Goal: Task Accomplishment & Management: Use online tool/utility

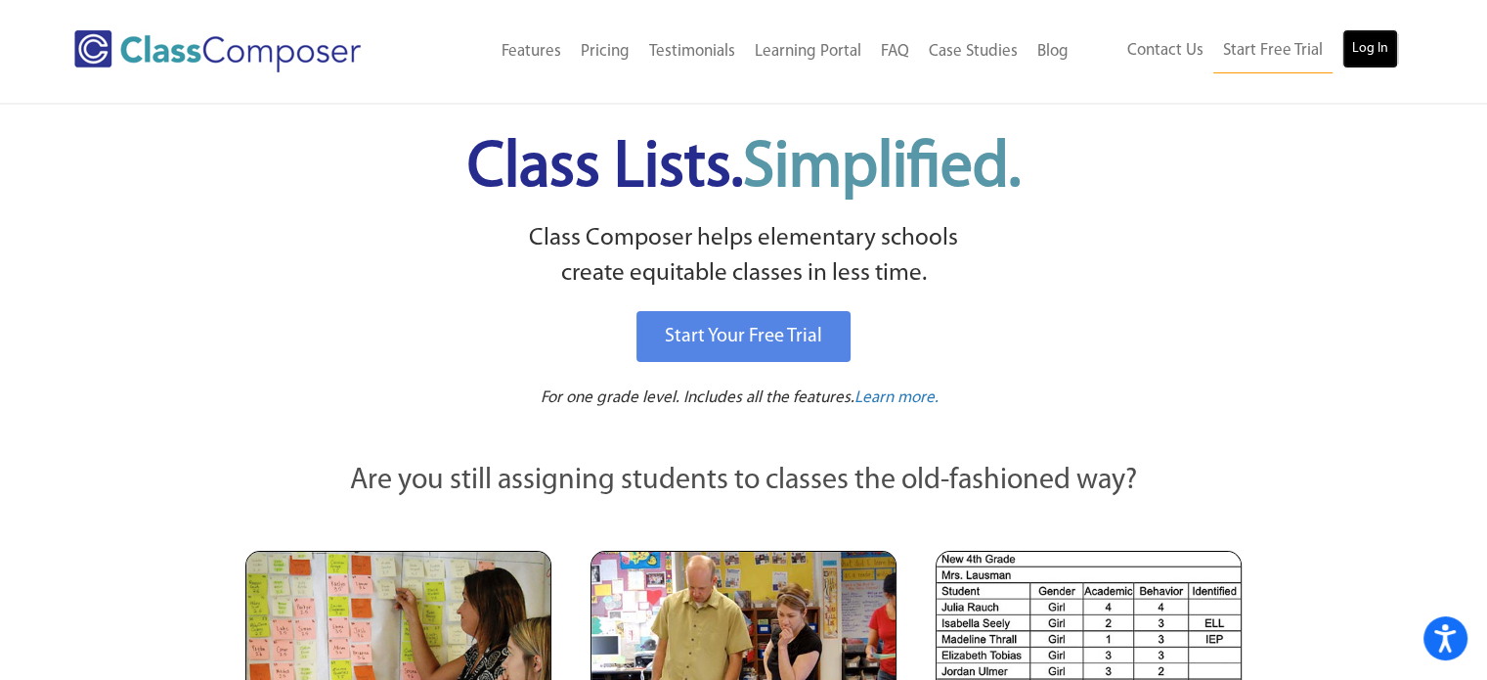
click at [1375, 44] on link "Log In" at bounding box center [1371, 48] width 56 height 39
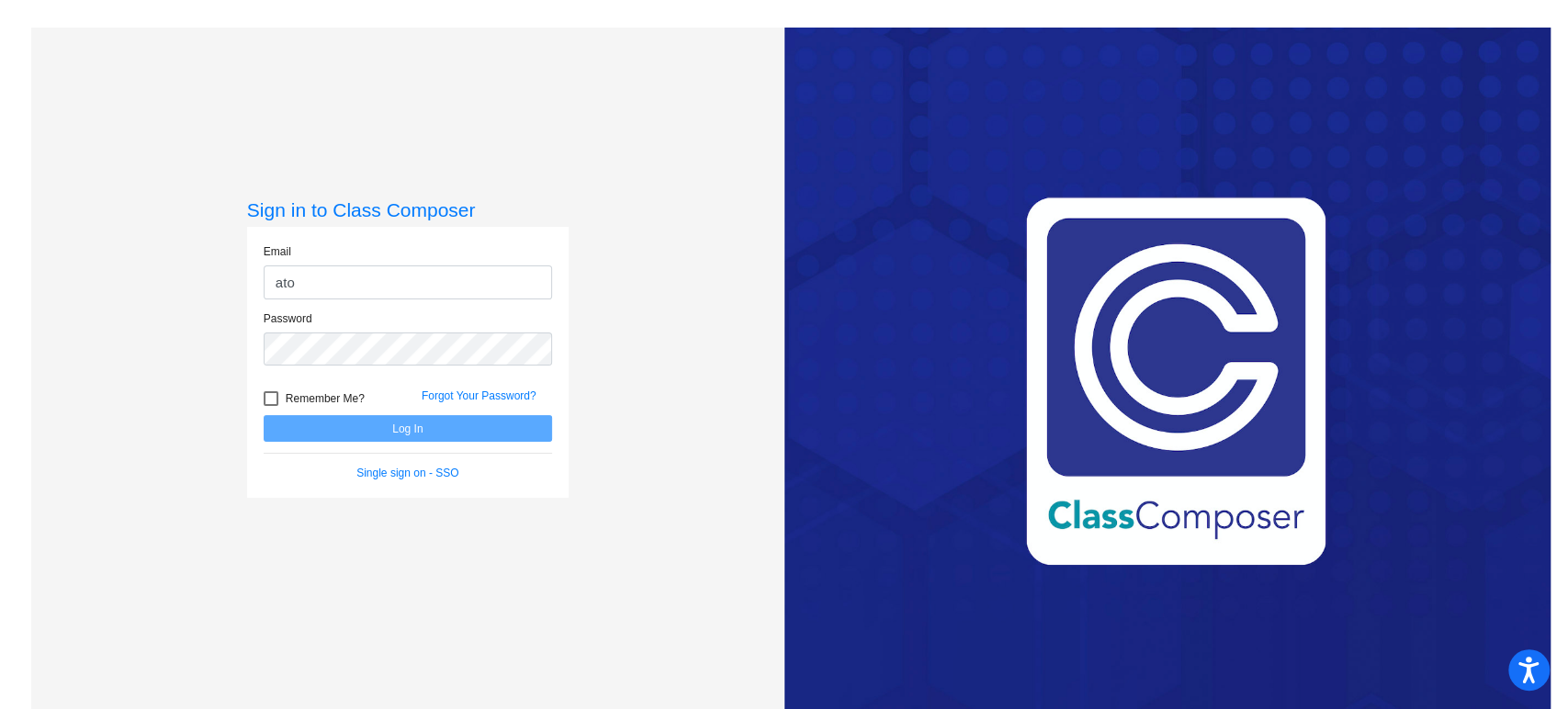
type input "[EMAIL_ADDRESS][DOMAIN_NAME]"
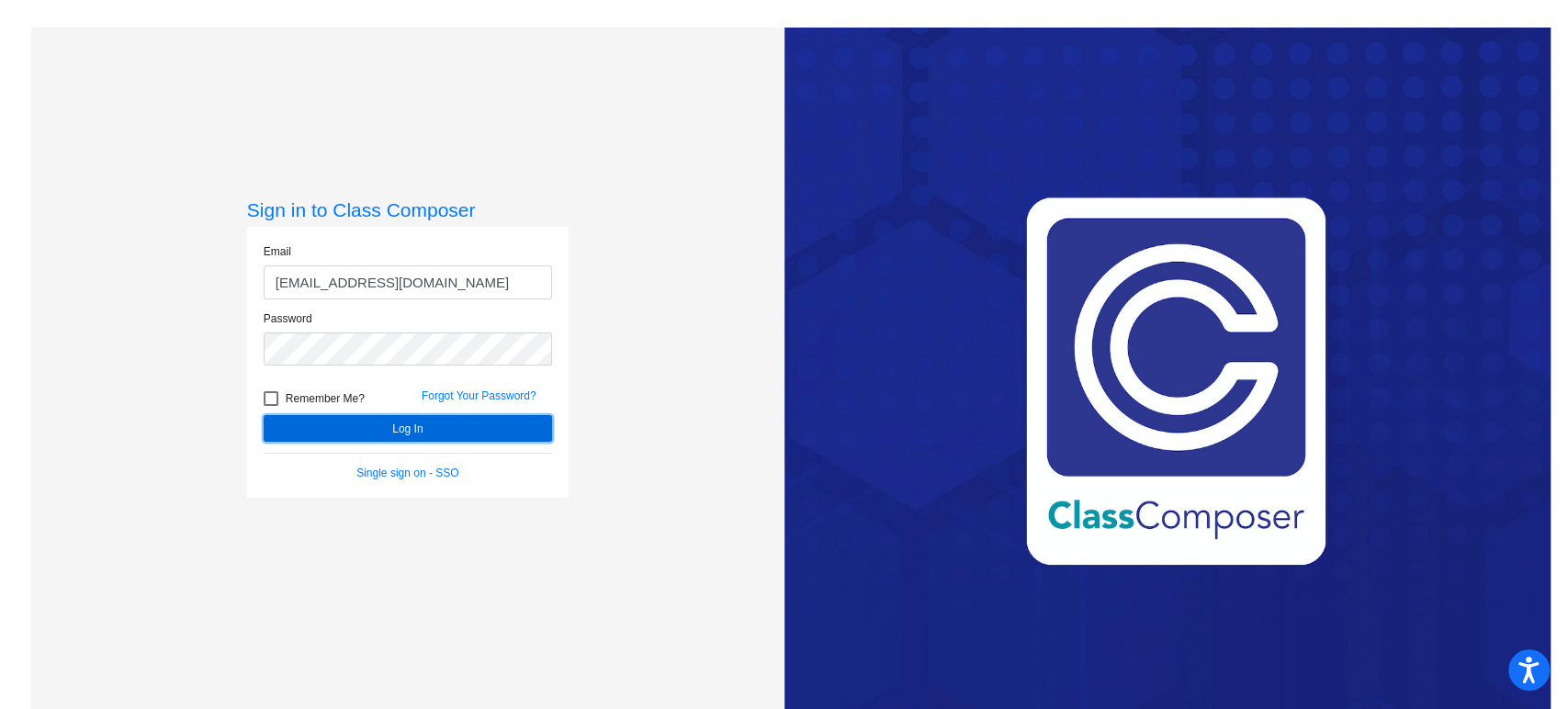
click at [403, 431] on button "Log In" at bounding box center [408, 428] width 288 height 26
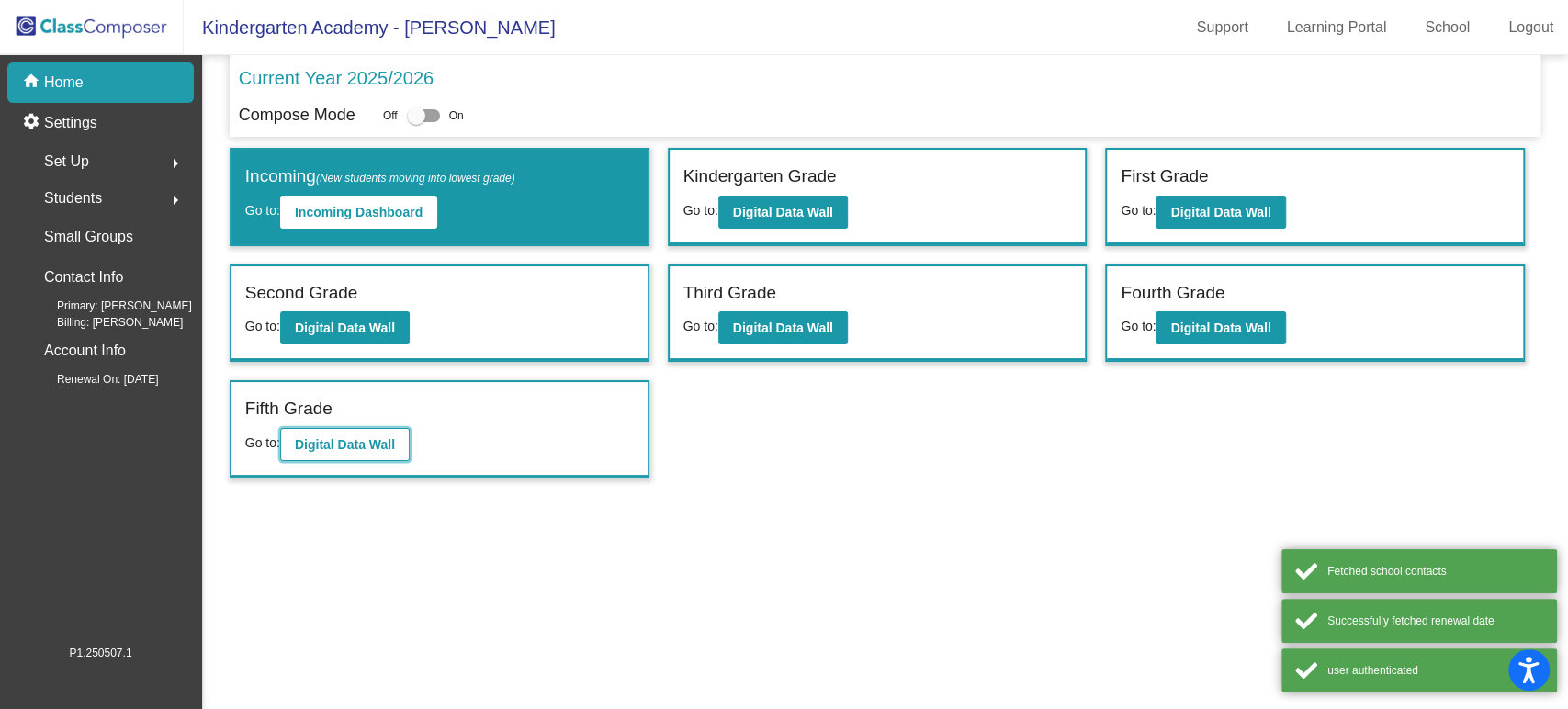
click at [338, 437] on b "Digital Data Wall" at bounding box center [345, 444] width 101 height 15
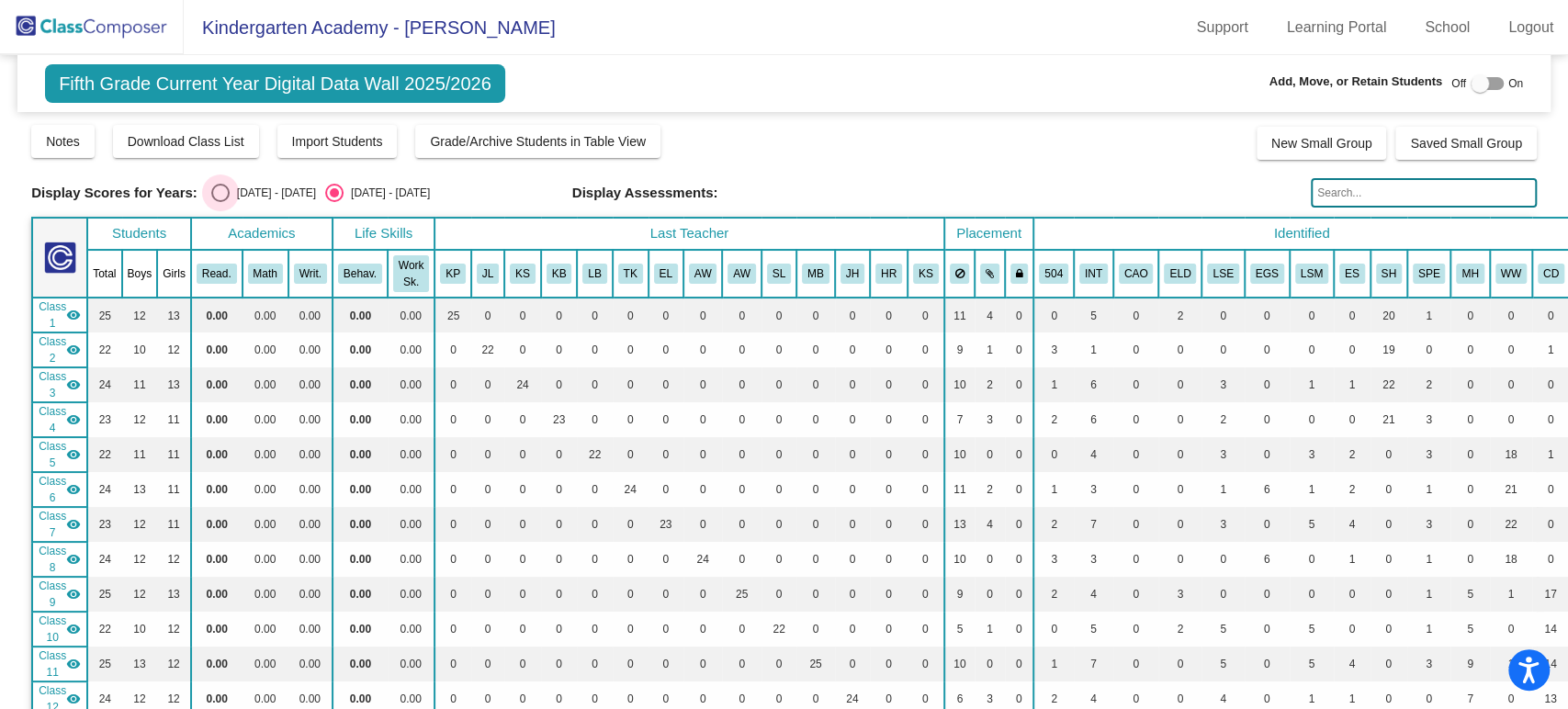
click at [221, 189] on div "Select an option" at bounding box center [221, 193] width 19 height 19
click at [221, 202] on input "[DATE] - [DATE]" at bounding box center [220, 202] width 1 height 1
radio input "true"
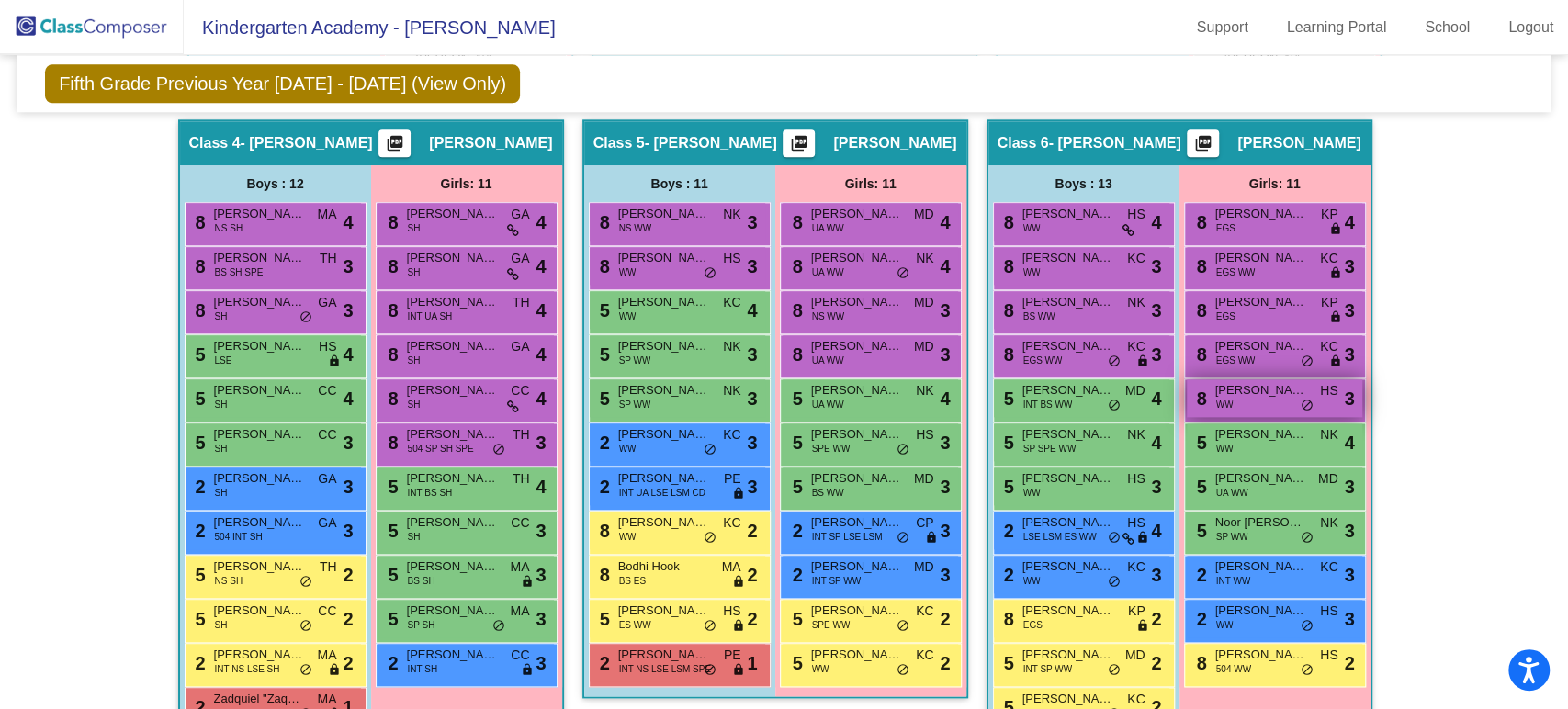
scroll to position [1530, 0]
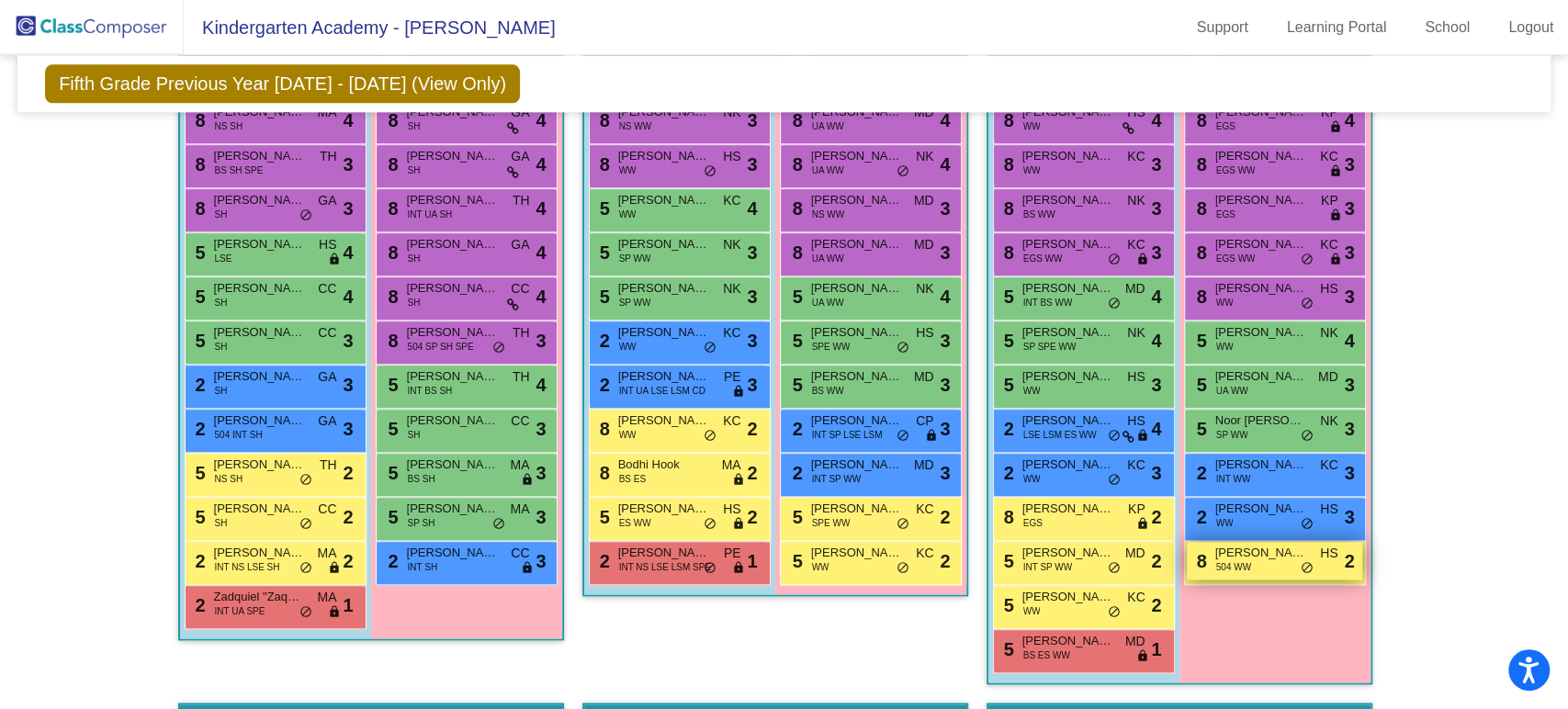
click at [1273, 562] on div "8 Kaycee Glantz 504 WW HS lock do_not_disturb_alt 2" at bounding box center [1274, 561] width 176 height 38
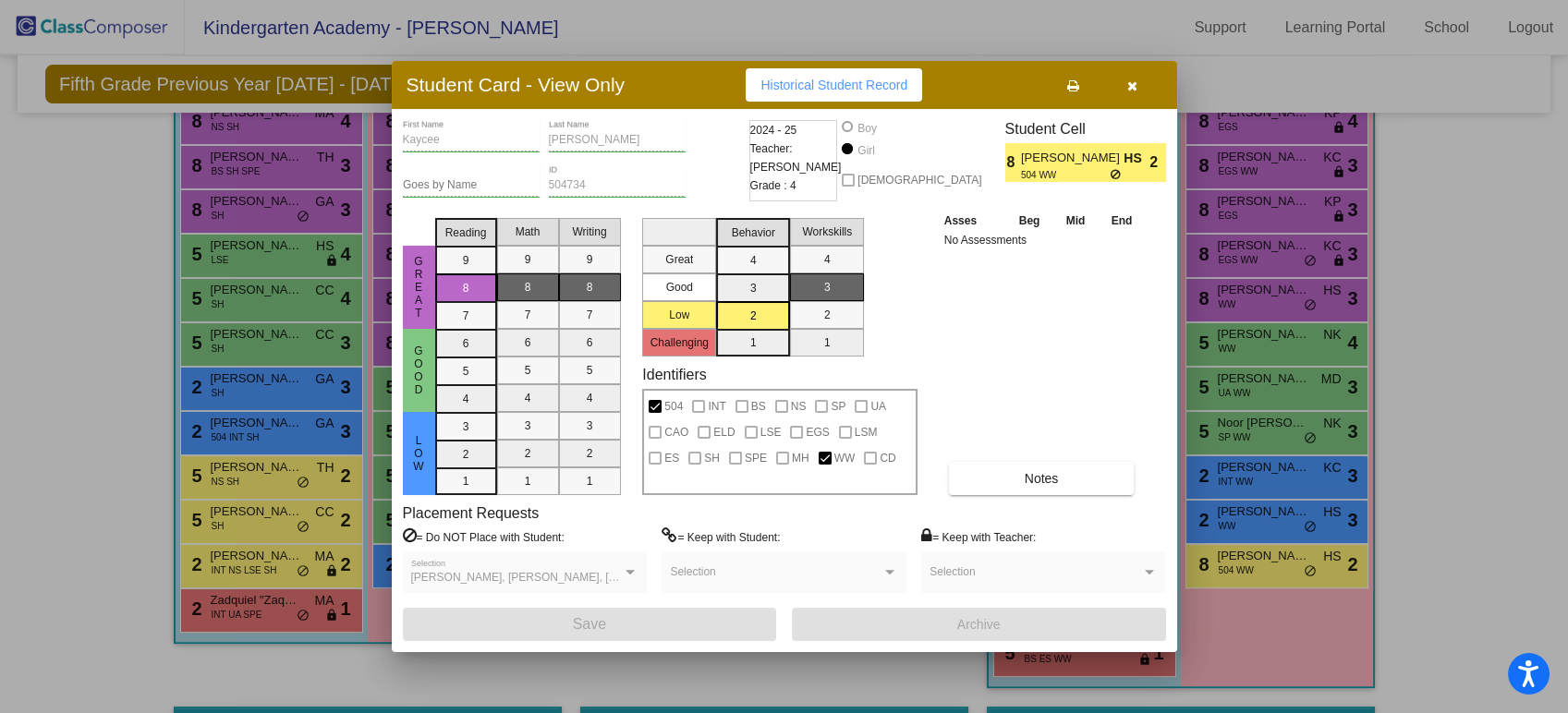
click at [1504, 406] on div at bounding box center [784, 356] width 1568 height 713
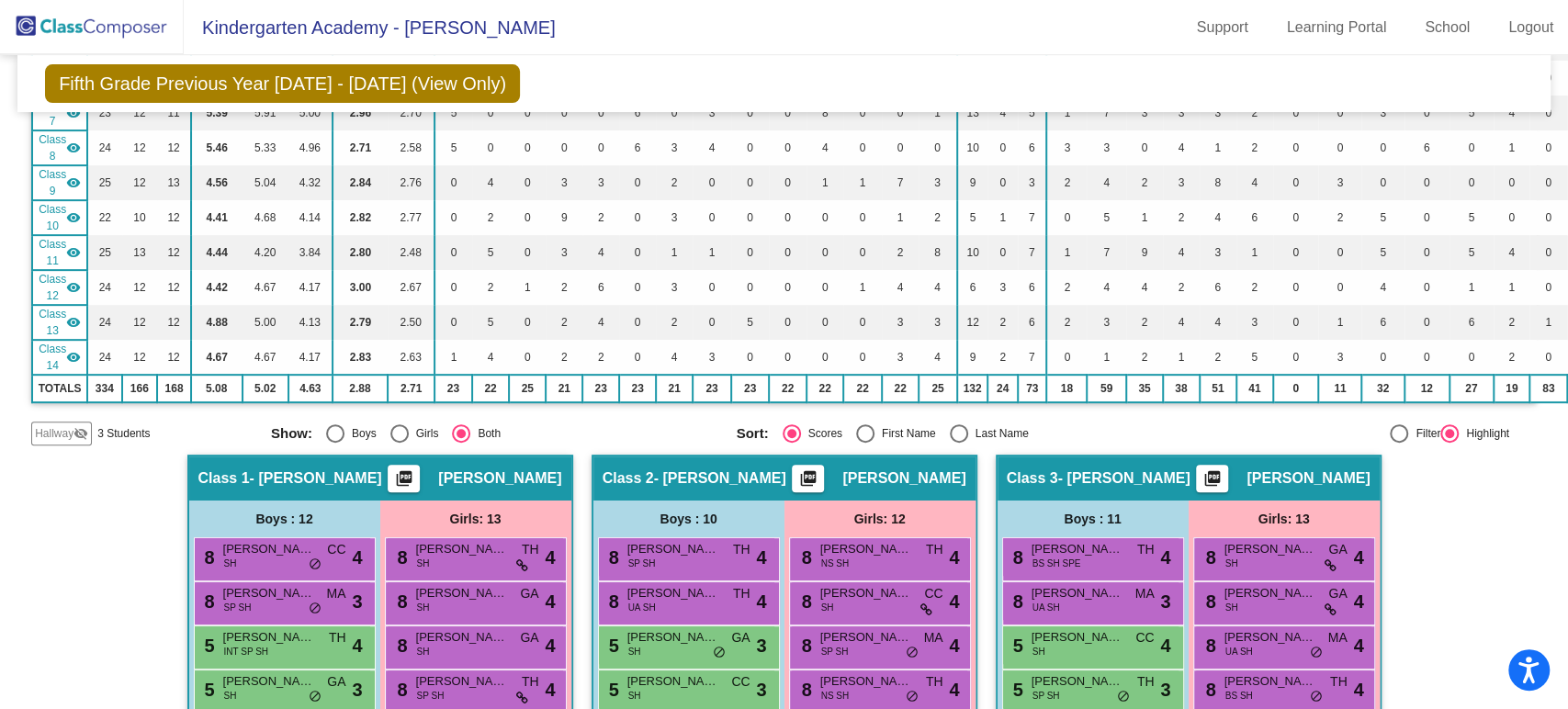
scroll to position [0, 0]
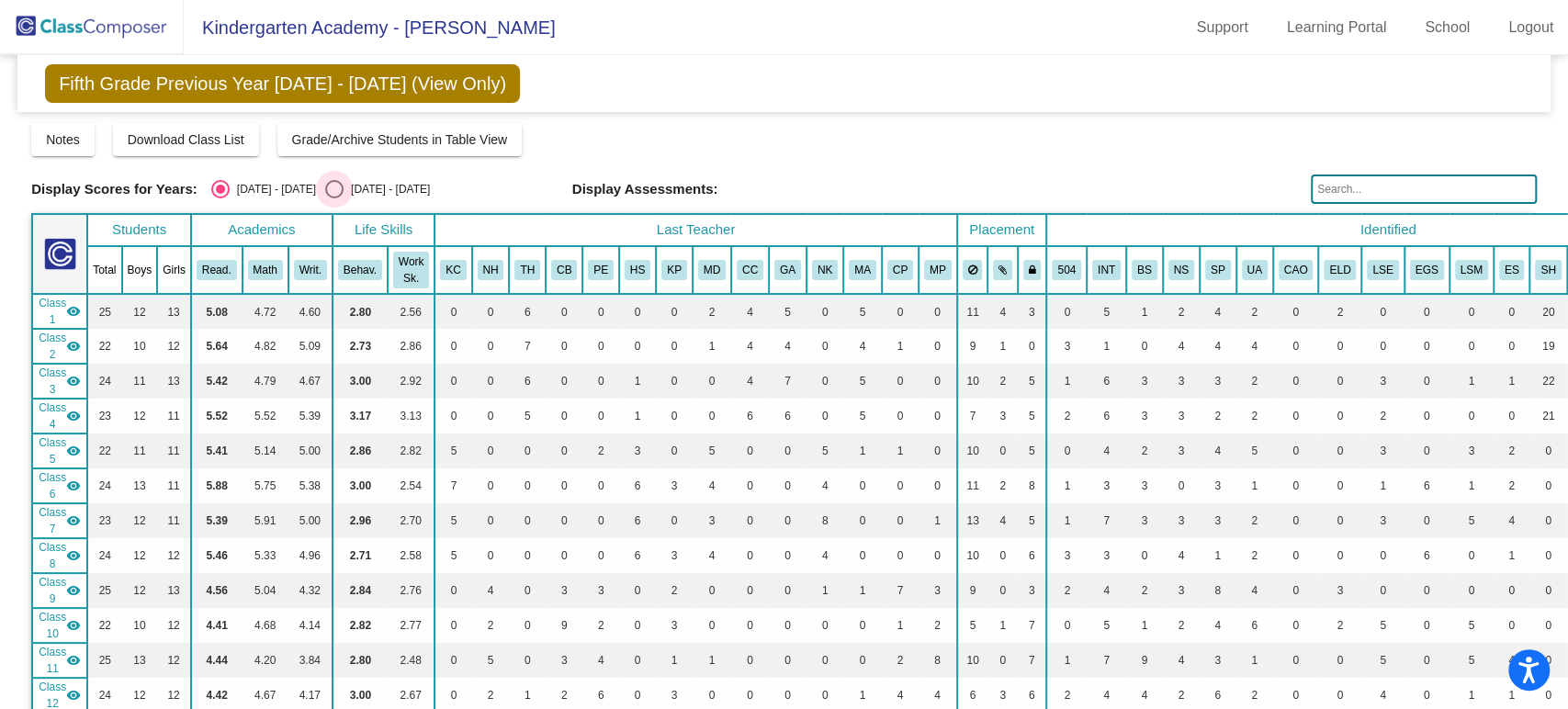
click at [325, 187] on div "Select an option" at bounding box center [334, 190] width 19 height 19
click at [334, 198] on input "[DATE] - [DATE]" at bounding box center [334, 198] width 1 height 1
radio input "true"
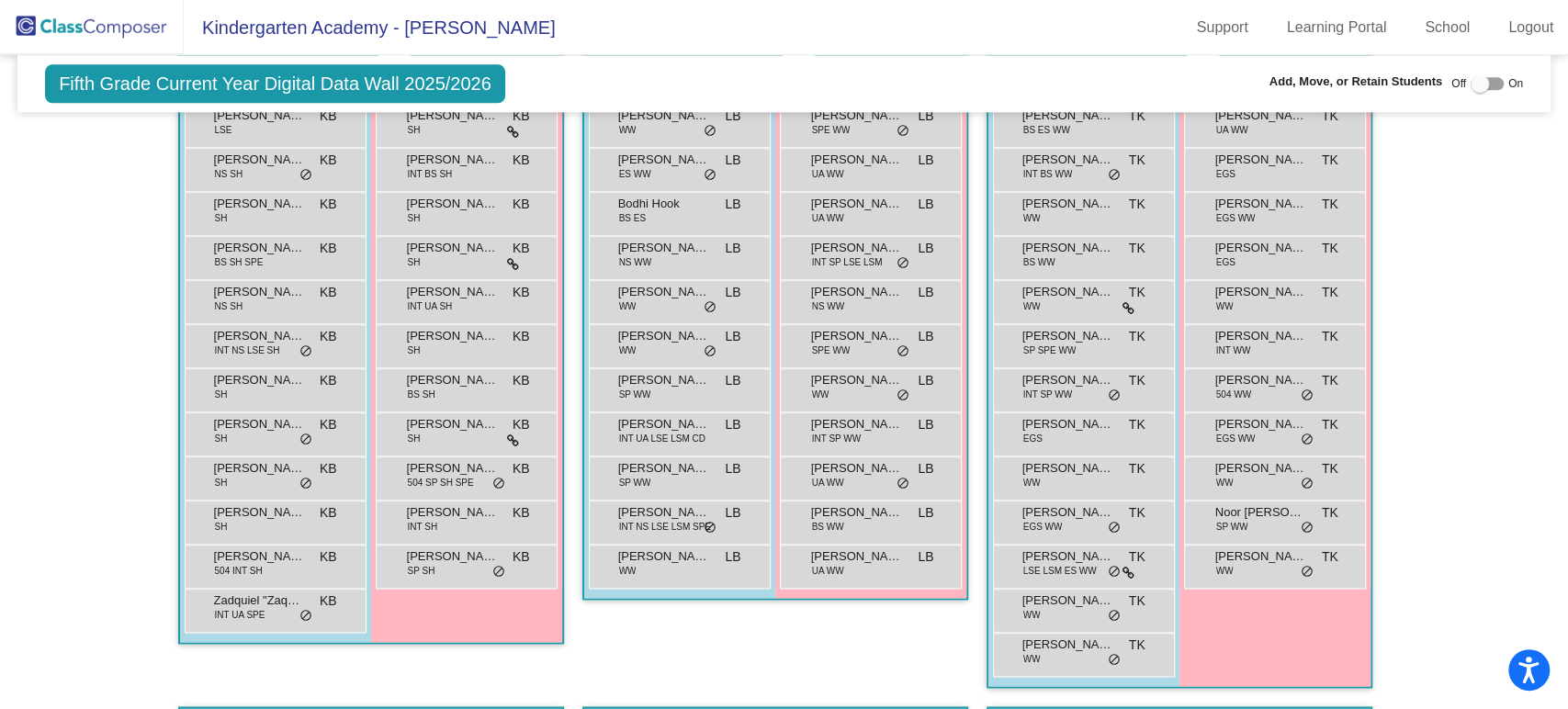
scroll to position [1428, 0]
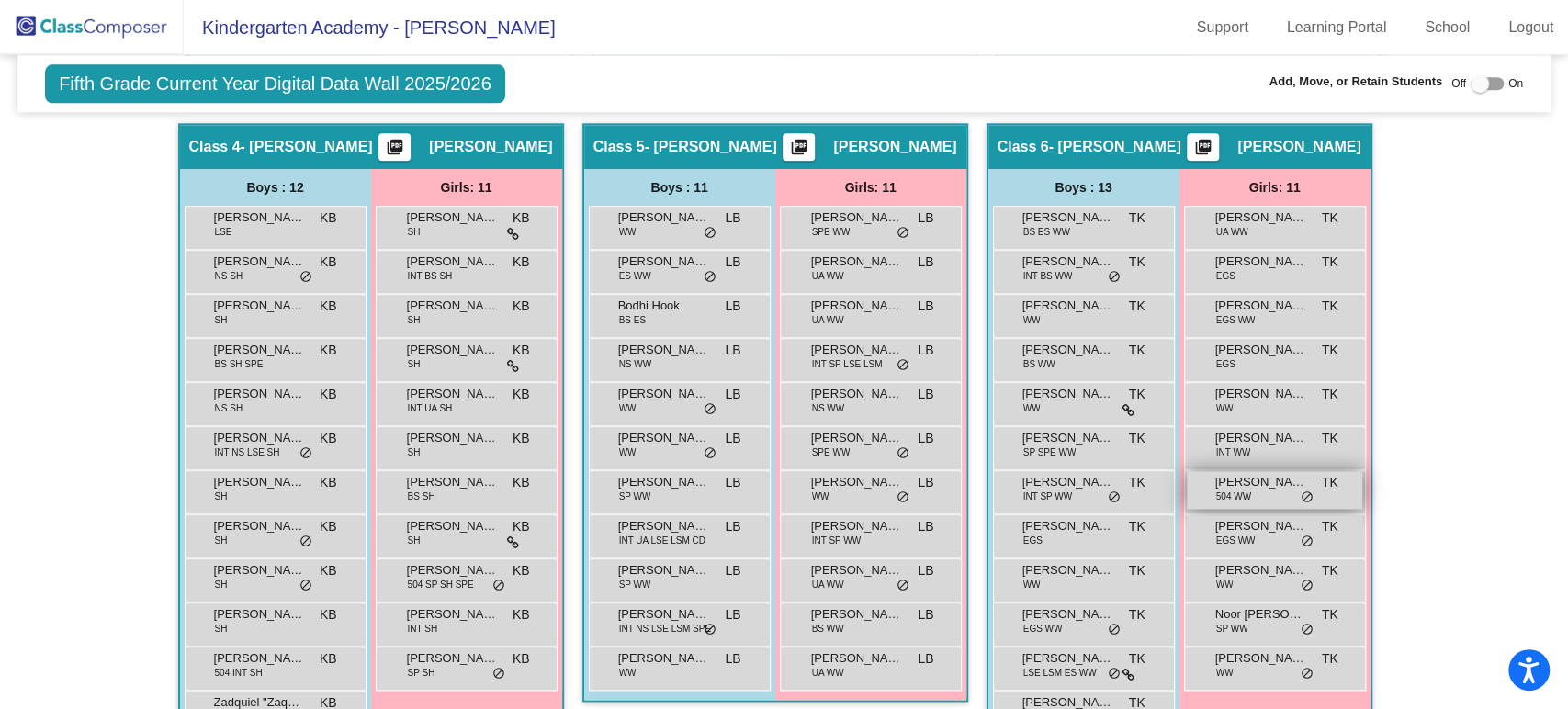
click at [1269, 481] on span "[PERSON_NAME]" at bounding box center [1262, 483] width 92 height 19
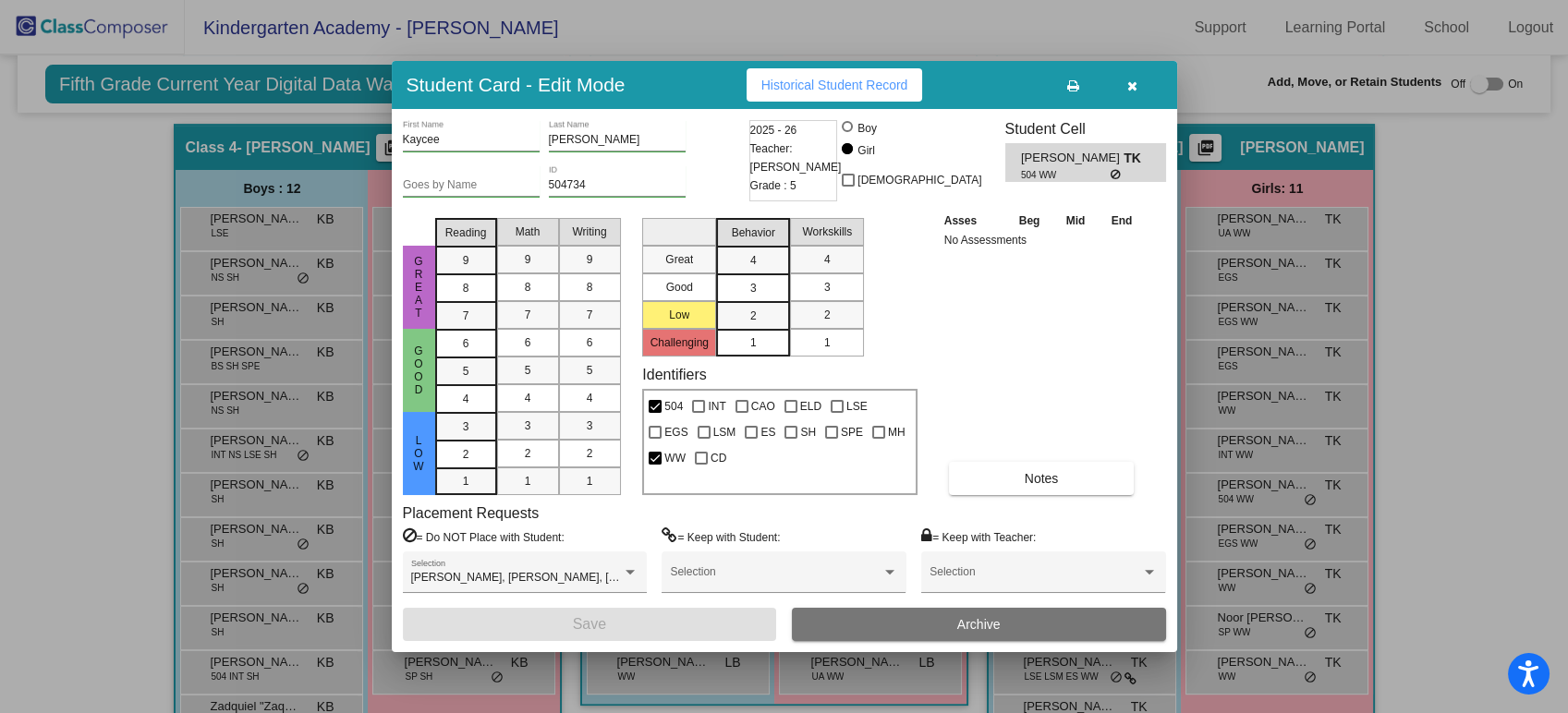
click at [1485, 460] on div at bounding box center [784, 356] width 1568 height 713
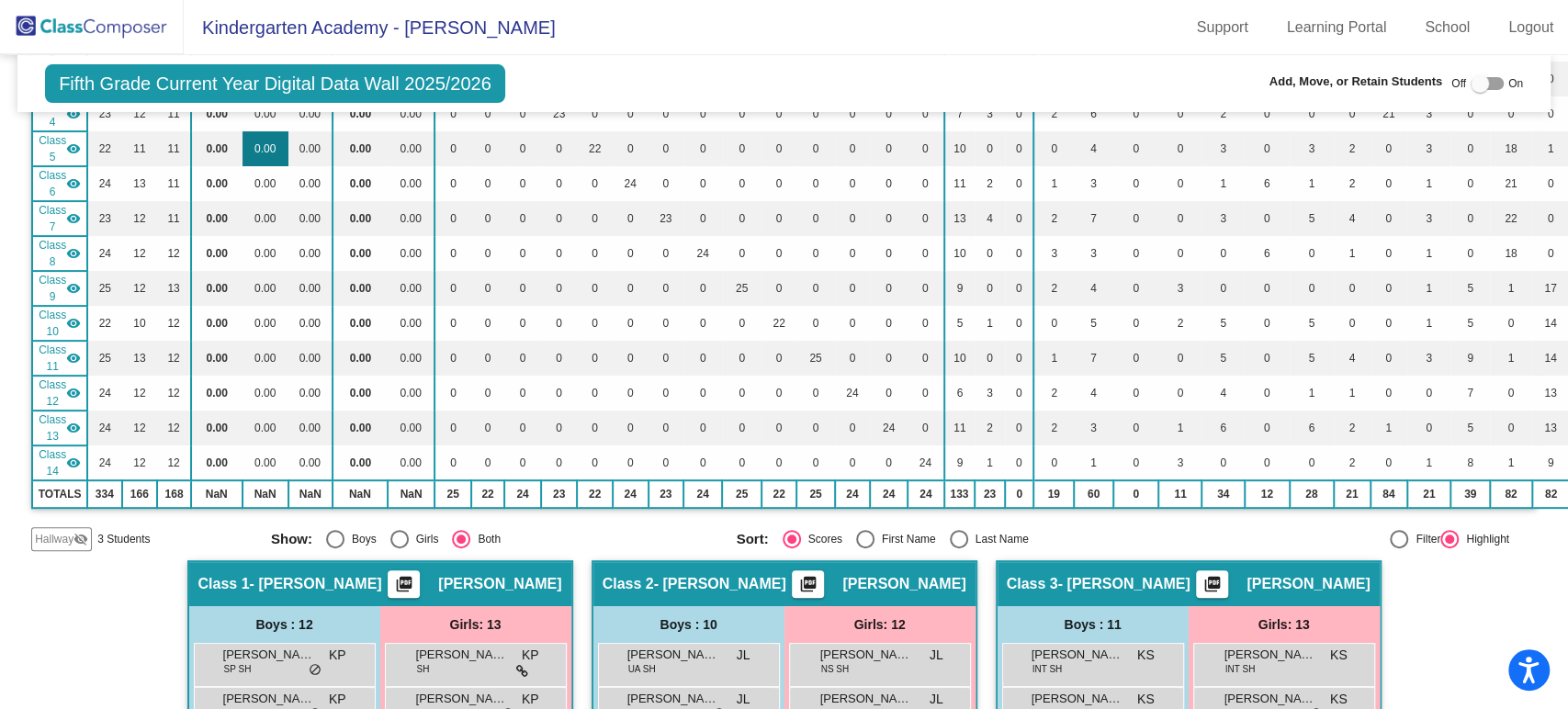
scroll to position [0, 0]
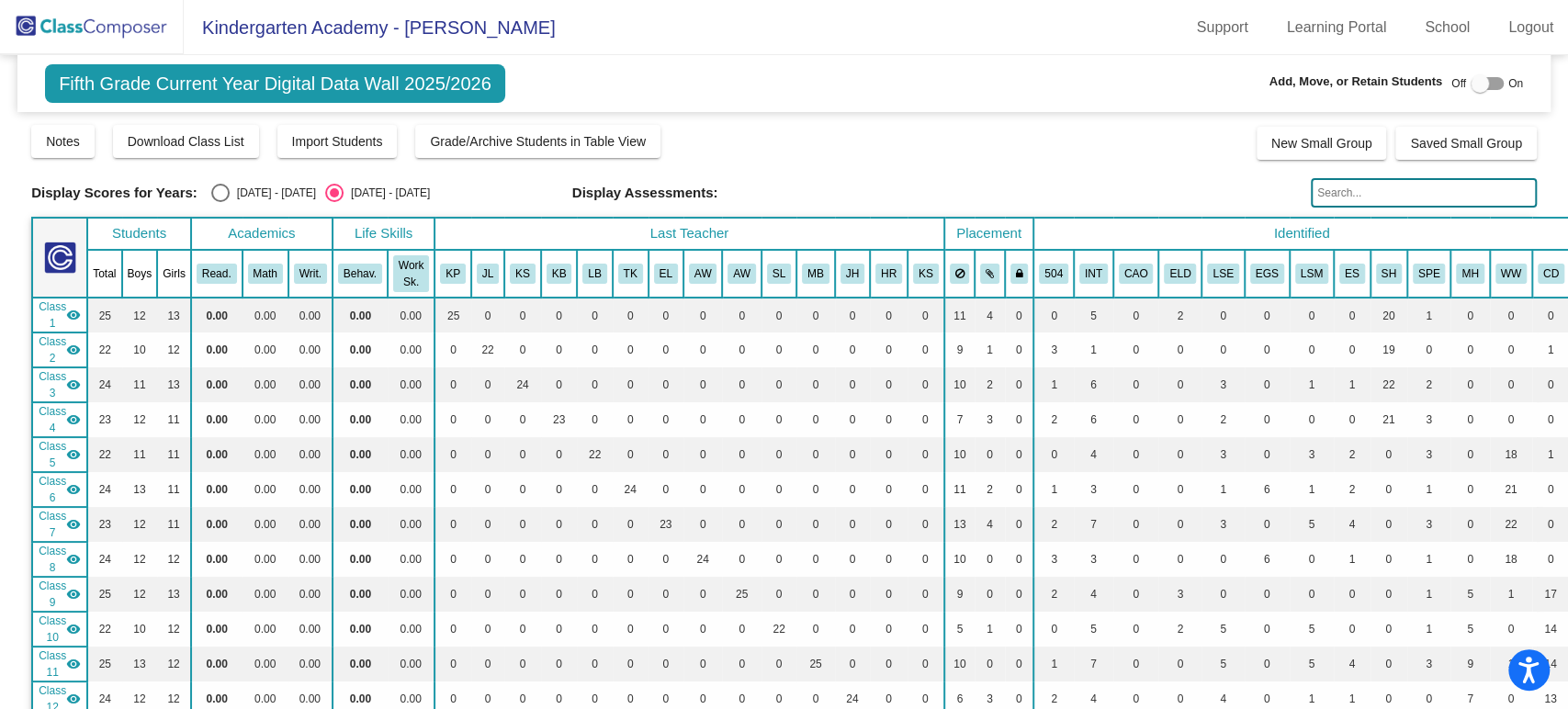
click at [213, 189] on div "Select an option" at bounding box center [221, 193] width 19 height 19
click at [220, 202] on input "[DATE] - [DATE]" at bounding box center [220, 202] width 1 height 1
radio input "true"
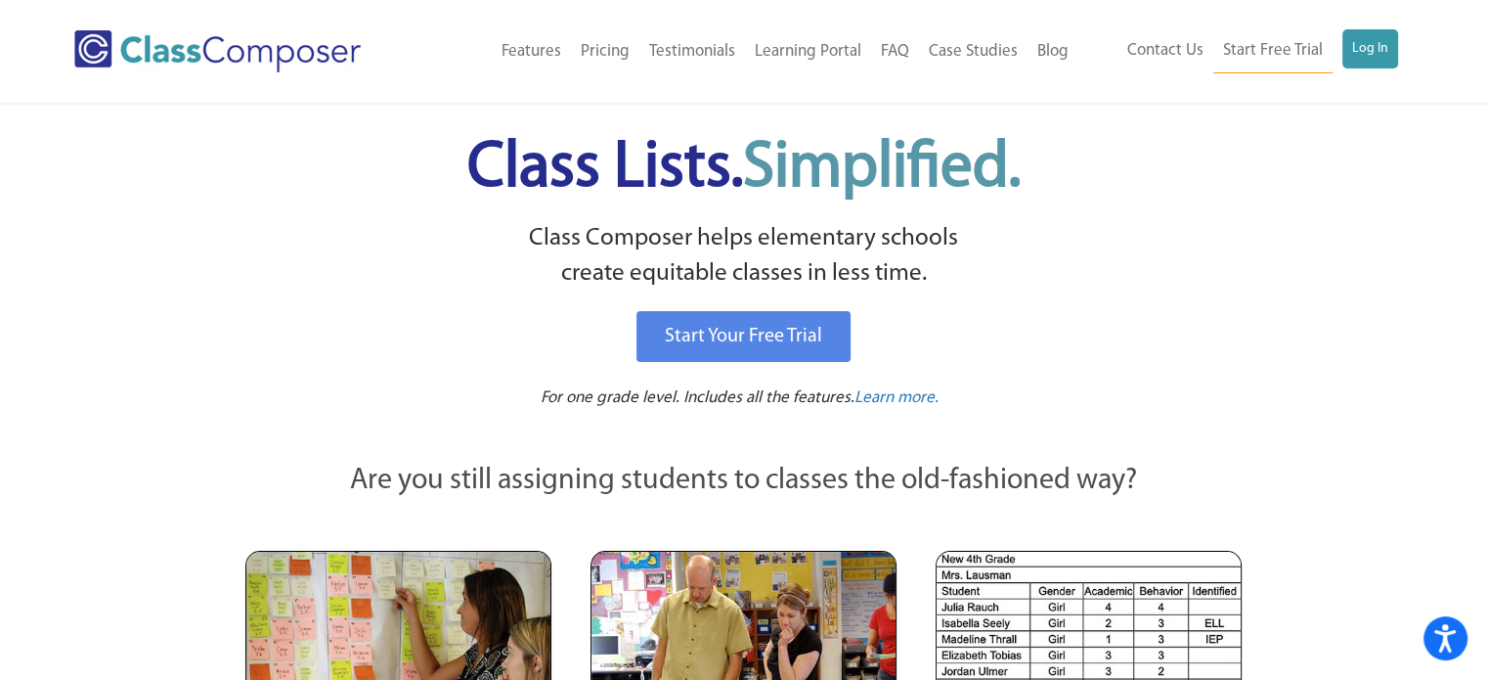
click at [1208, 155] on h1 "Class Lists. Simplified." at bounding box center [744, 168] width 964 height 89
click at [1365, 55] on link "Log In" at bounding box center [1371, 48] width 56 height 39
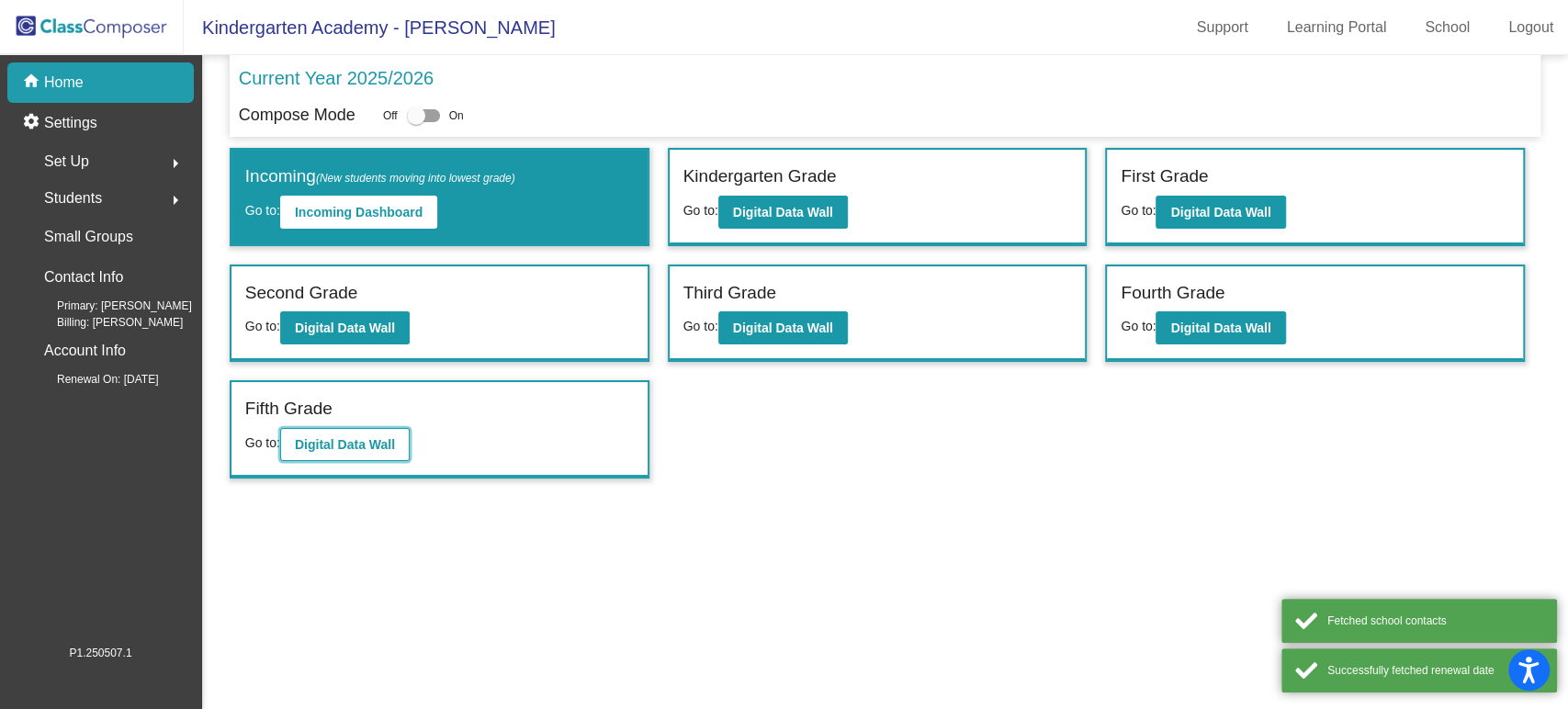
click at [396, 439] on b "Digital Data Wall" at bounding box center [345, 444] width 101 height 15
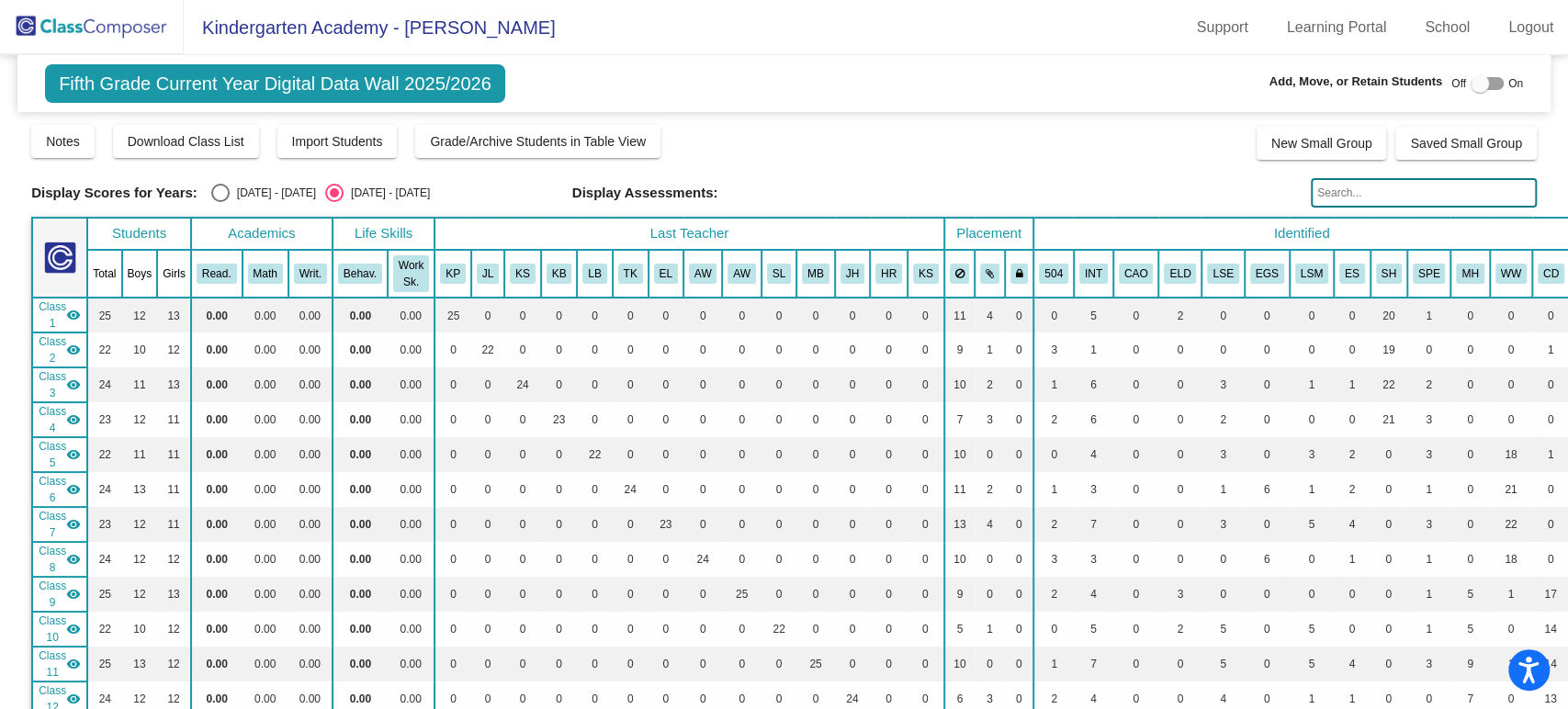
click at [222, 194] on div "Select an option" at bounding box center [221, 193] width 19 height 19
click at [221, 202] on input "[DATE] - [DATE]" at bounding box center [220, 202] width 1 height 1
radio input "true"
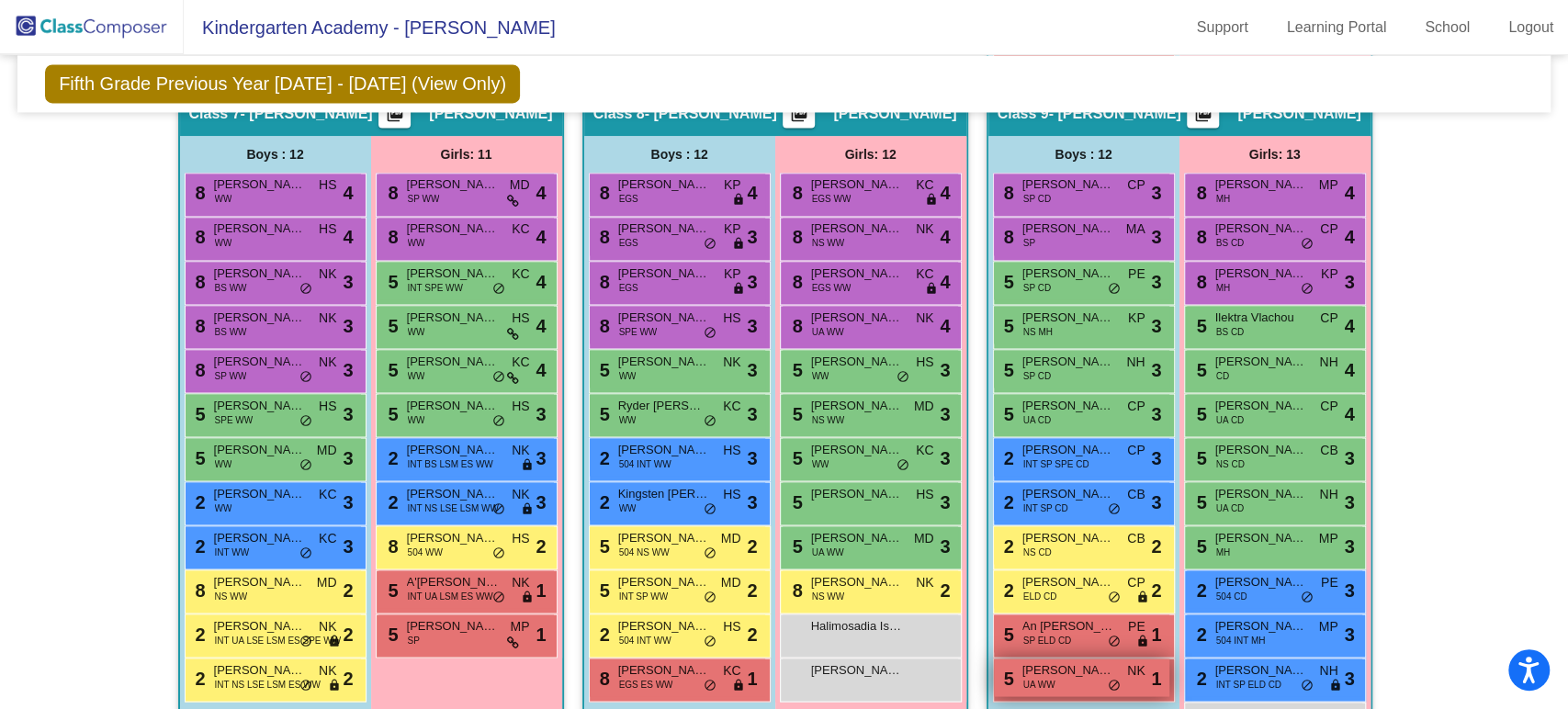
scroll to position [2244, 0]
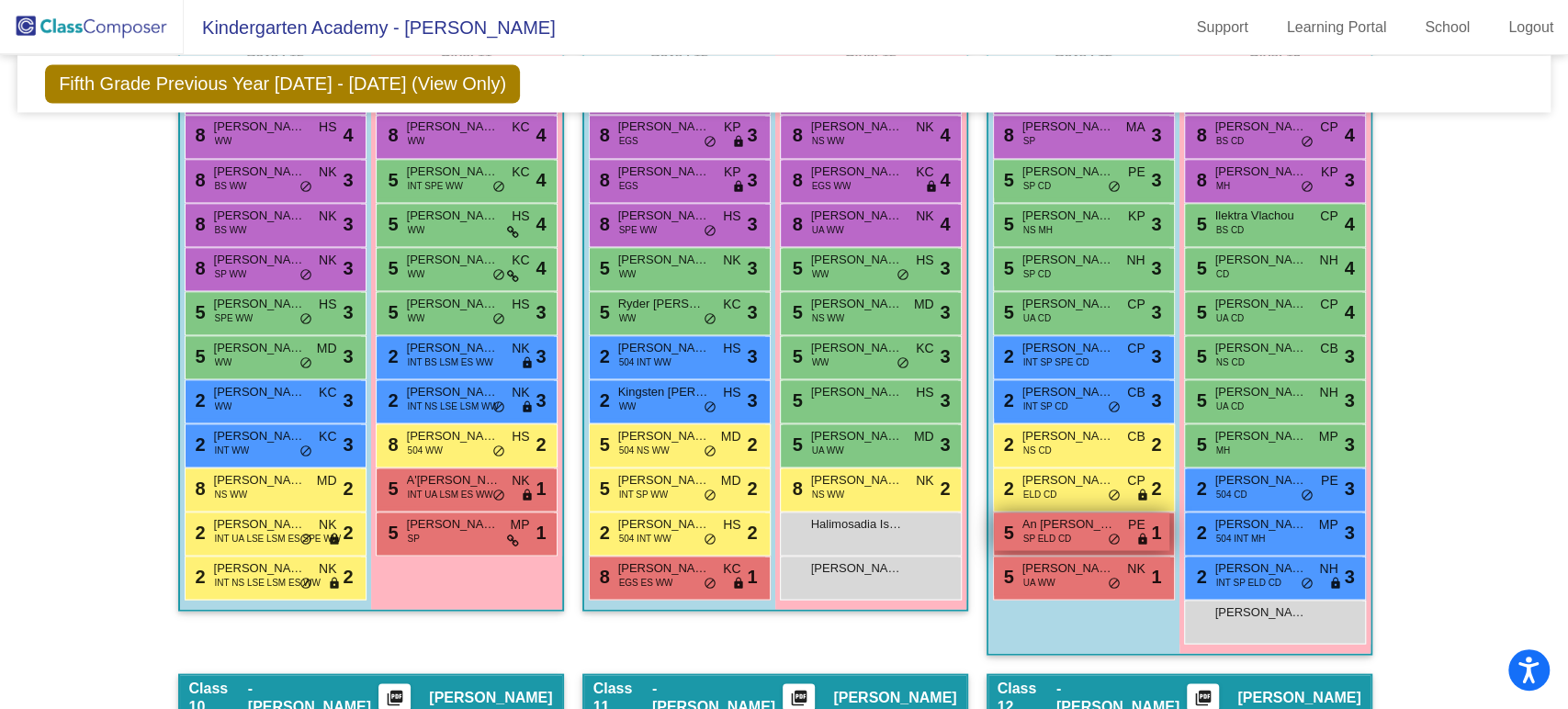
click at [1070, 525] on span "An [PERSON_NAME]" at bounding box center [1068, 524] width 92 height 19
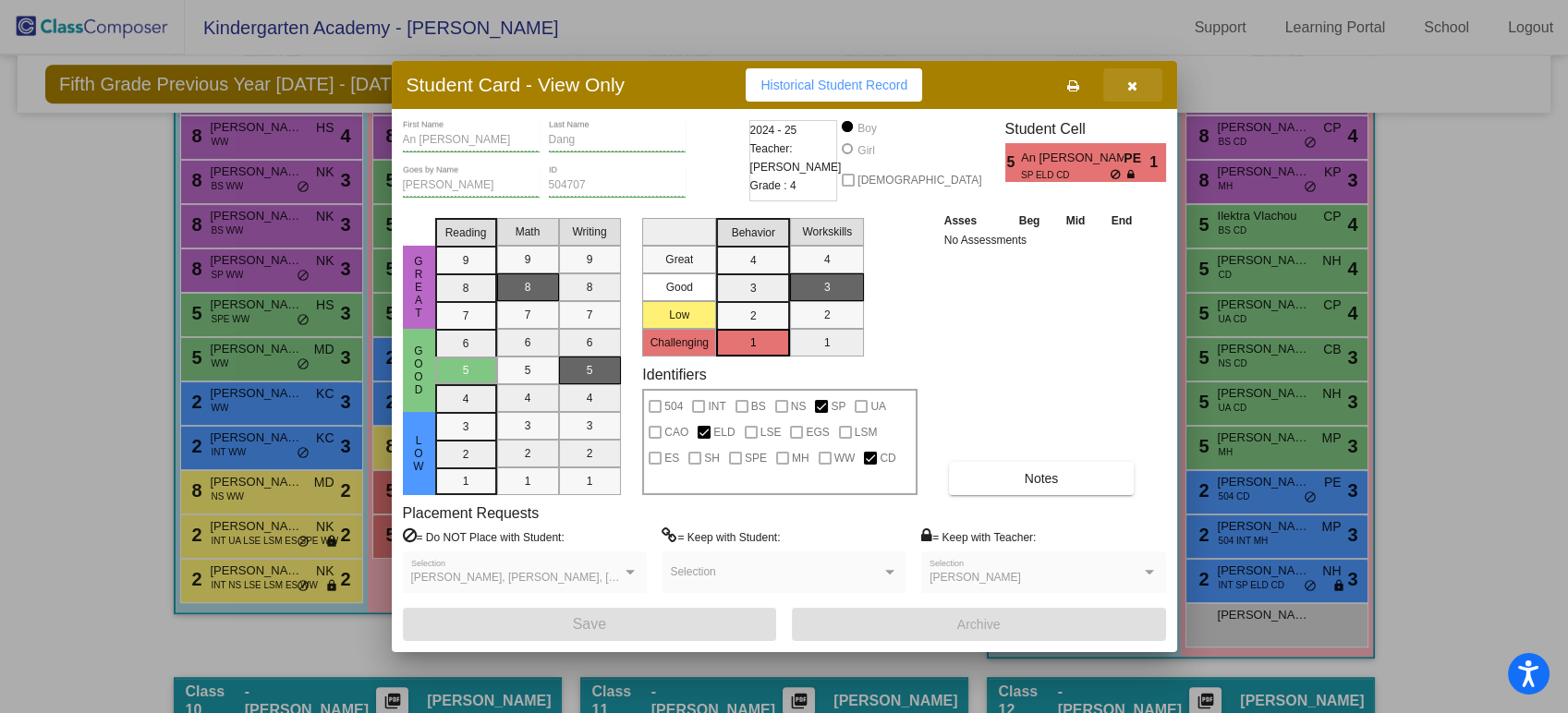
click at [1131, 75] on button "button" at bounding box center [1133, 84] width 60 height 33
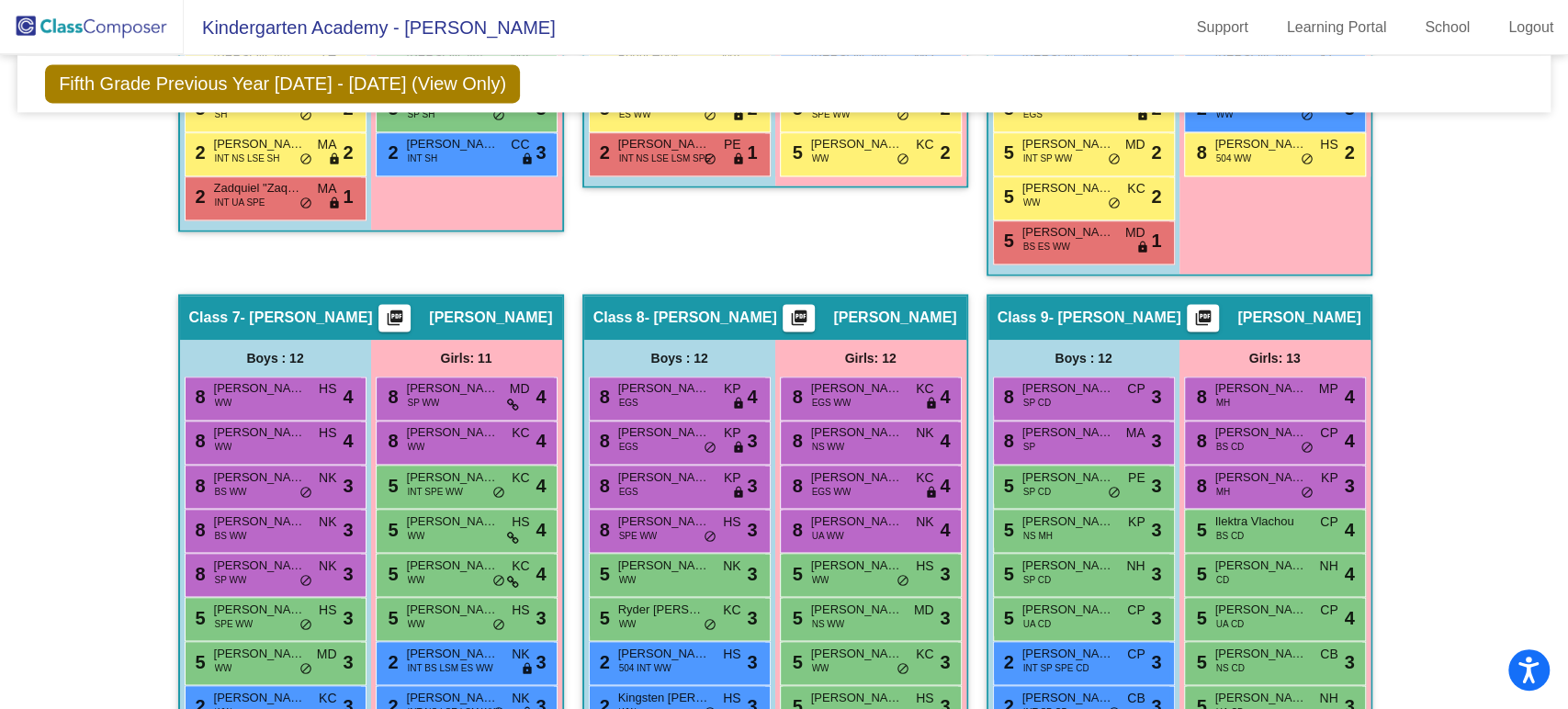
scroll to position [2143, 0]
